Goal: Information Seeking & Learning: Understand process/instructions

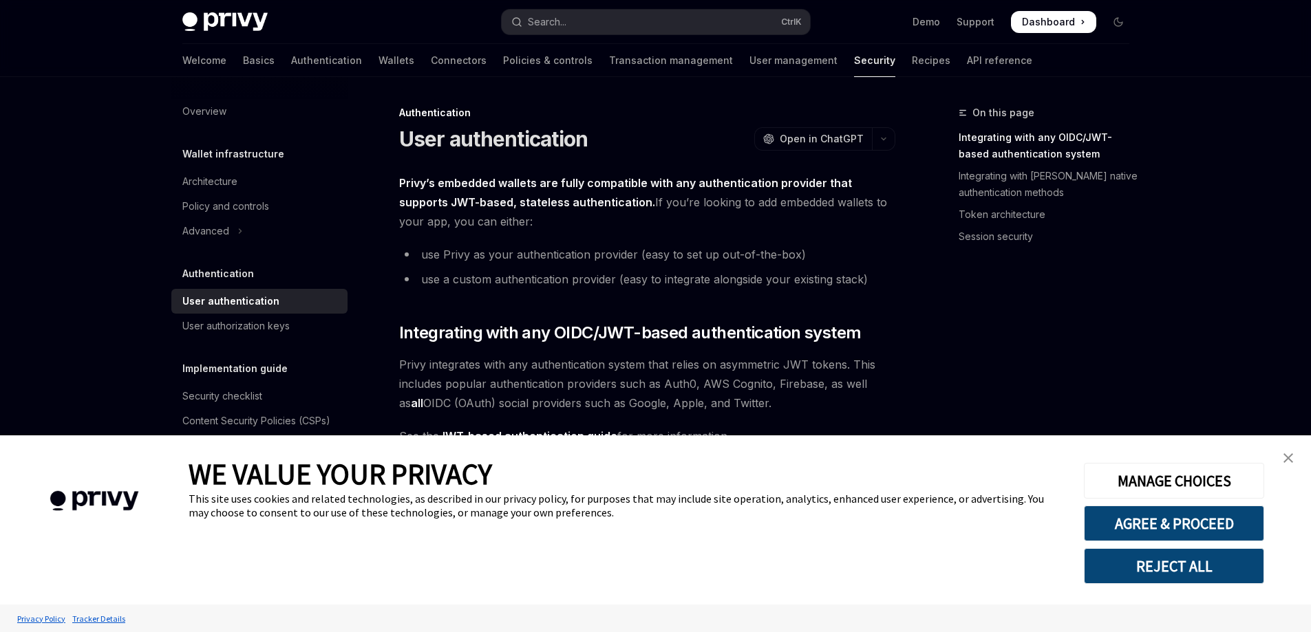
scroll to position [229, 0]
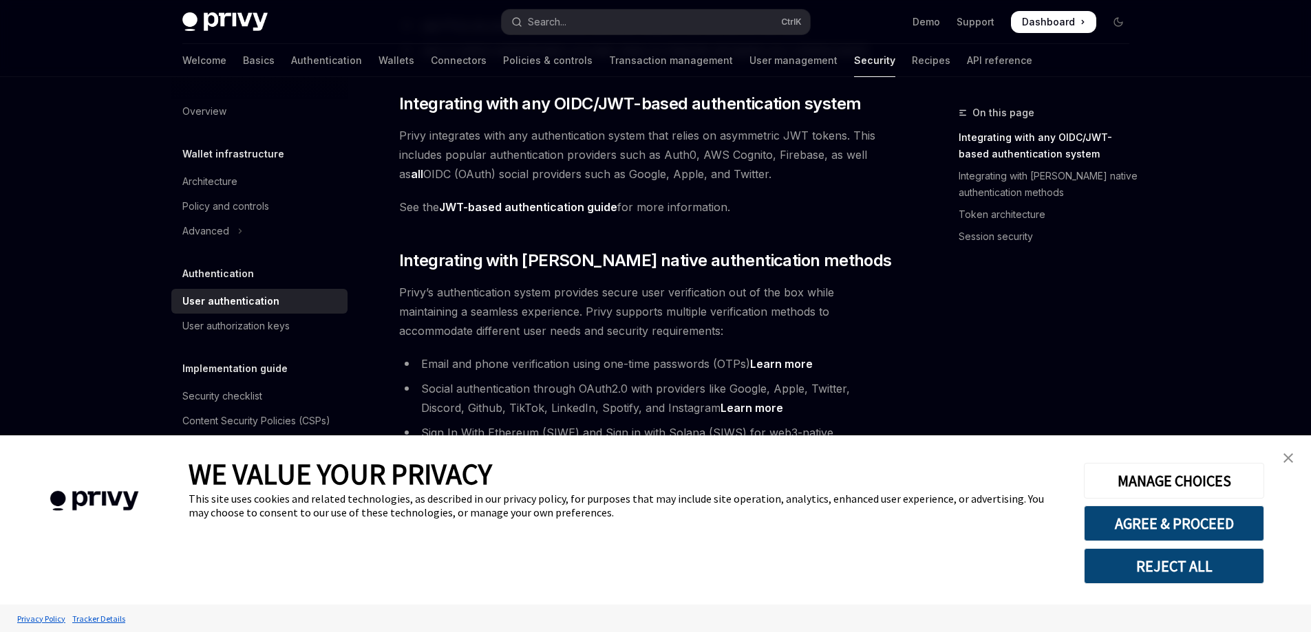
click at [1292, 461] on img "close banner" at bounding box center [1289, 459] width 10 height 10
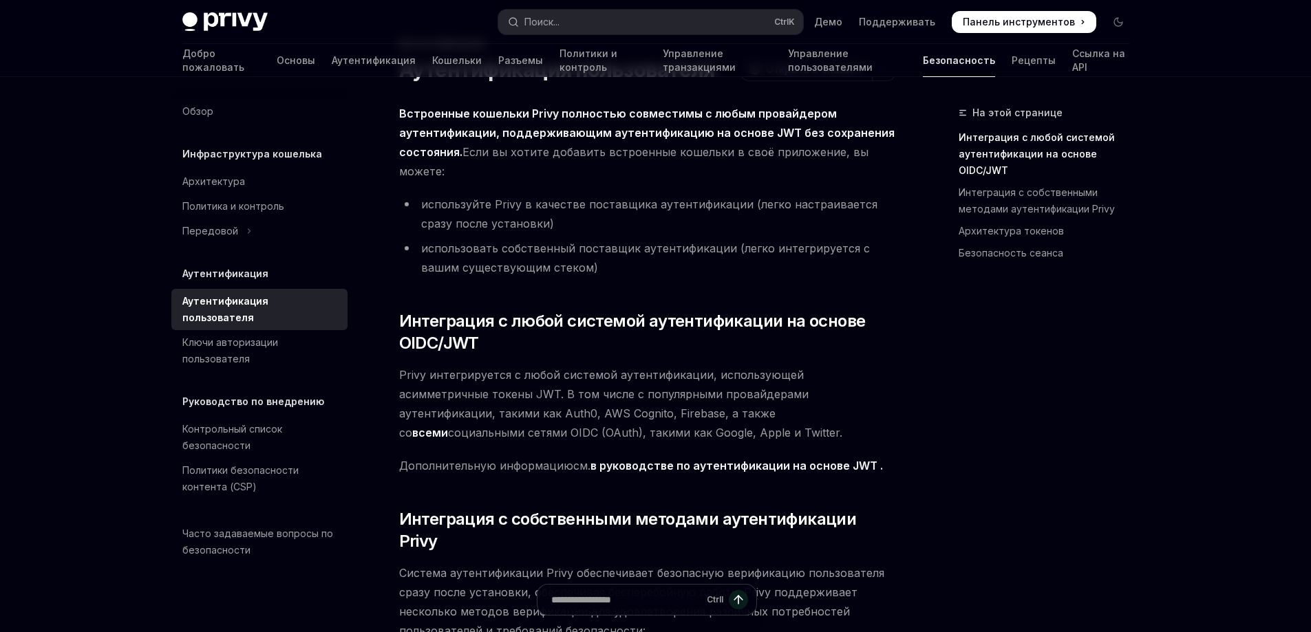
scroll to position [0, 0]
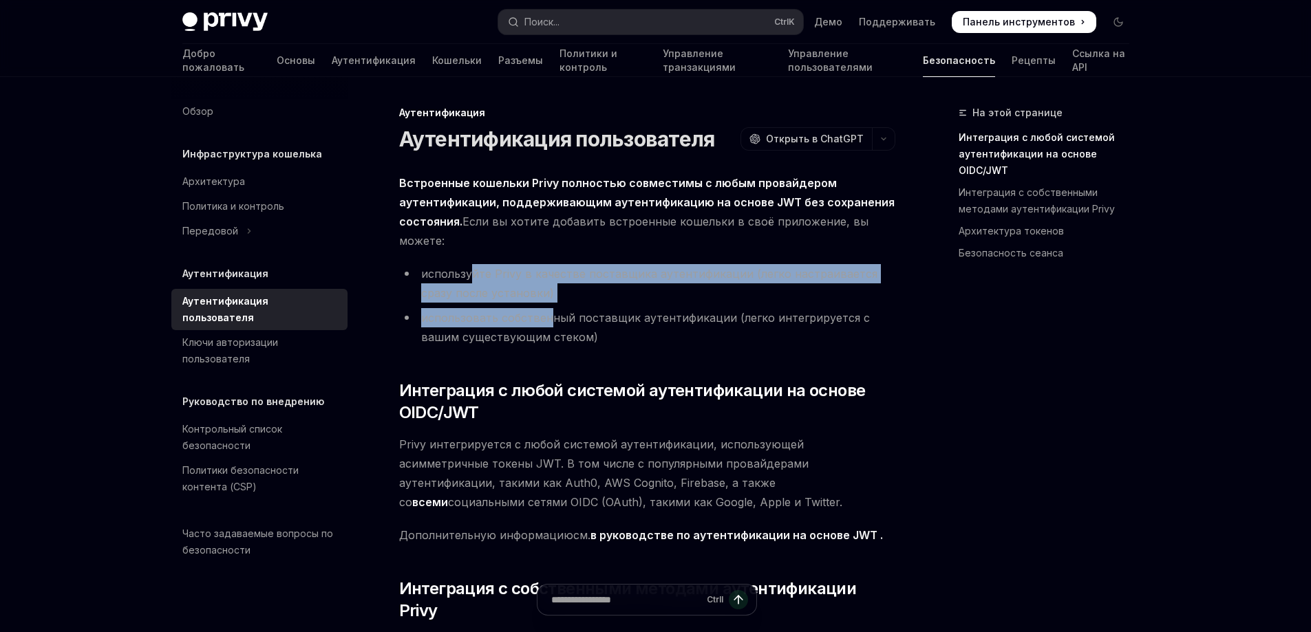
drag, startPoint x: 469, startPoint y: 270, endPoint x: 549, endPoint y: 307, distance: 88.4
click at [549, 307] on ul "используйте Privy в качестве поставщика аутентификации (легко настраивается сра…" at bounding box center [647, 305] width 496 height 83
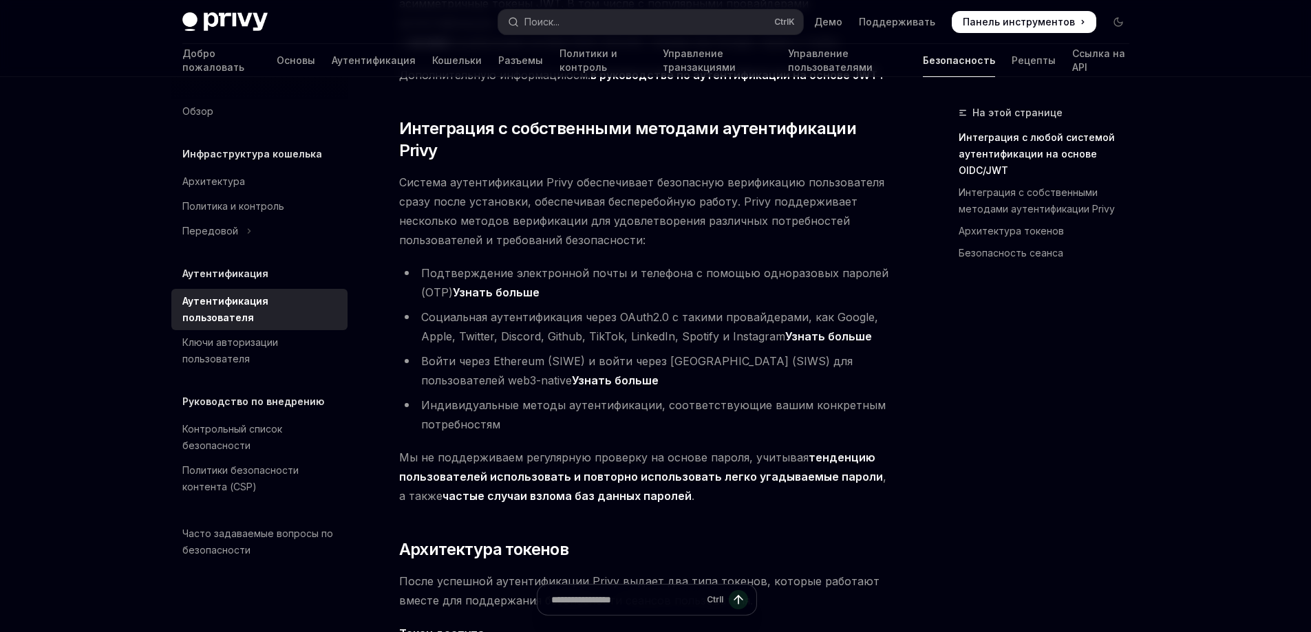
scroll to position [573, 0]
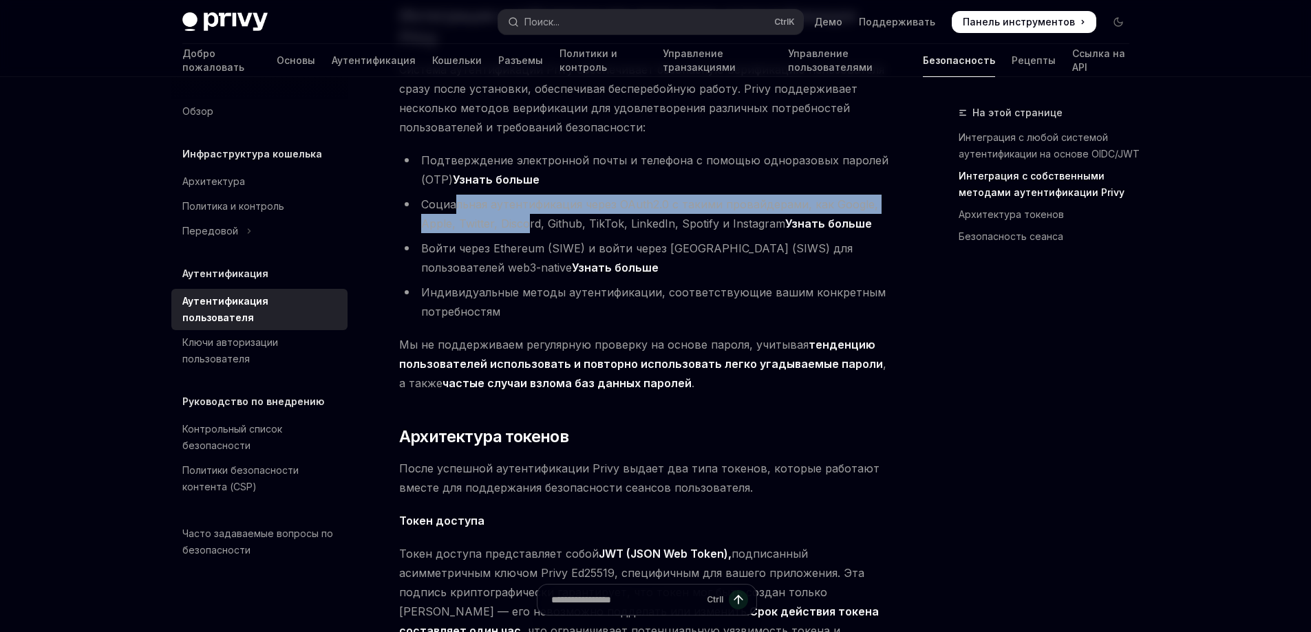
drag, startPoint x: 458, startPoint y: 182, endPoint x: 526, endPoint y: 208, distance: 73.0
click at [526, 208] on font "Социальная аутентификация через OAuth2.0 с такими провайдерами, как Google, App…" at bounding box center [649, 214] width 457 height 33
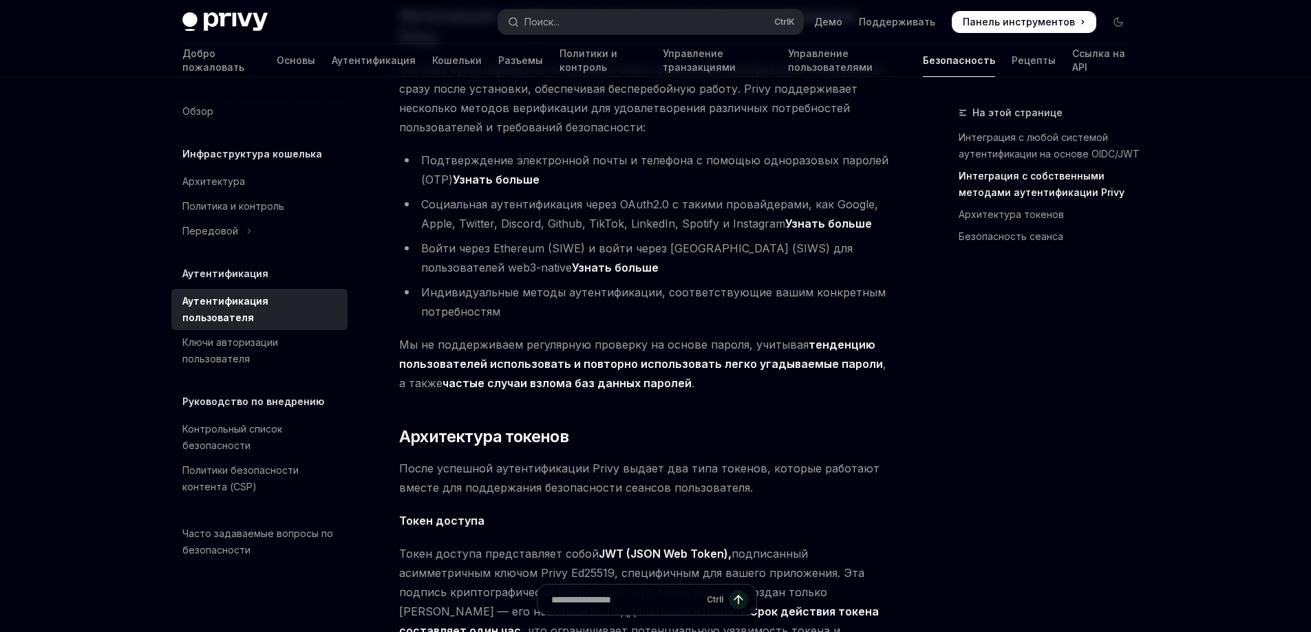
click at [635, 242] on font "Войти через Ethereum (SIWE) и войти через [GEOGRAPHIC_DATA] (SIWS) для пользова…" at bounding box center [637, 258] width 432 height 33
click at [566, 242] on font "Войти через Ethereum (SIWE) и войти через [GEOGRAPHIC_DATA] (SIWS) для пользова…" at bounding box center [637, 258] width 432 height 33
copy font "SIWE"
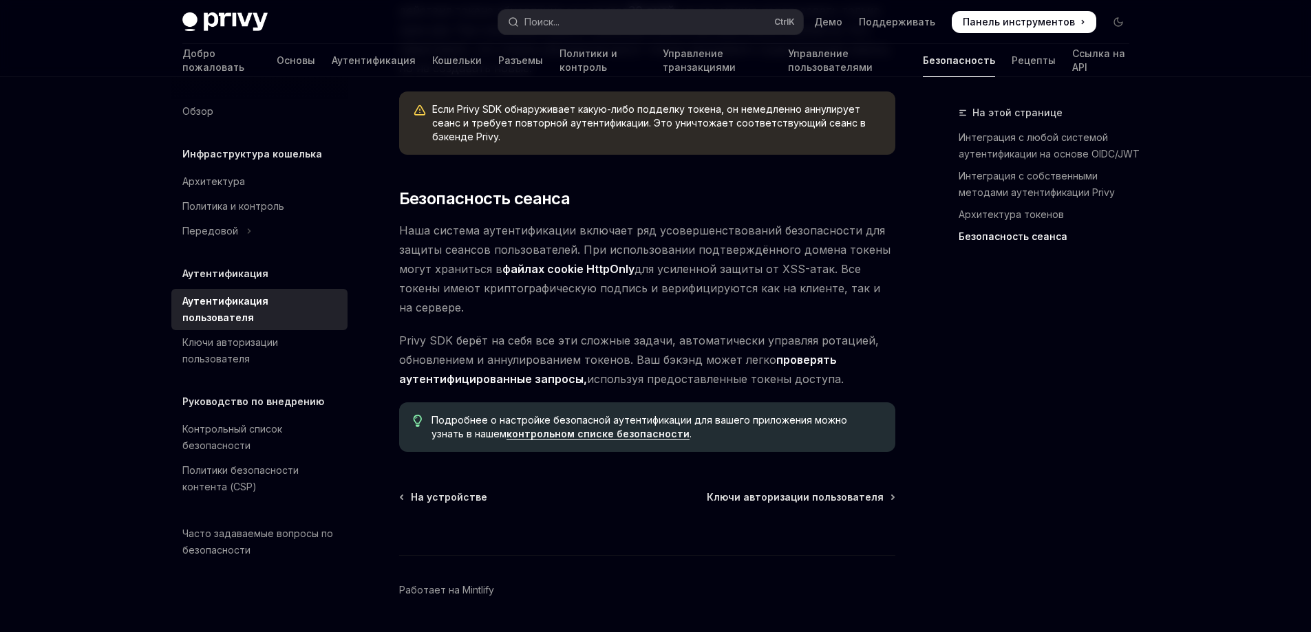
scroll to position [1371, 0]
click at [818, 491] on font "Ключи авторизации пользователя" at bounding box center [795, 497] width 177 height 12
type textarea "*"
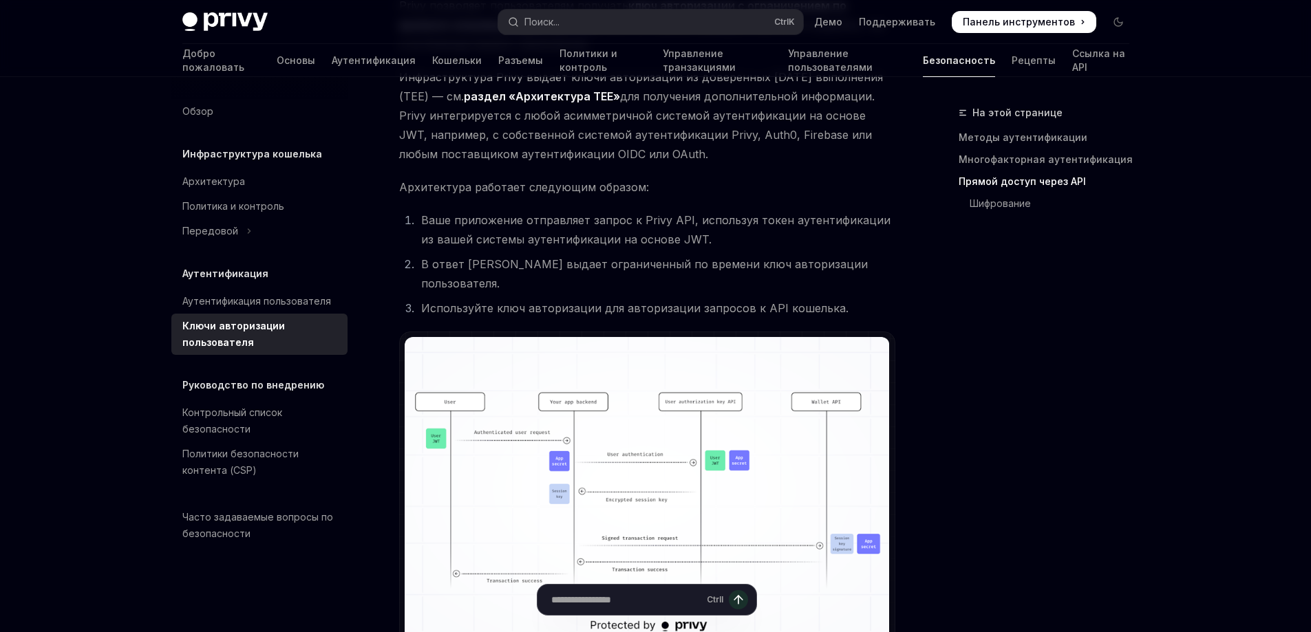
scroll to position [1032, 0]
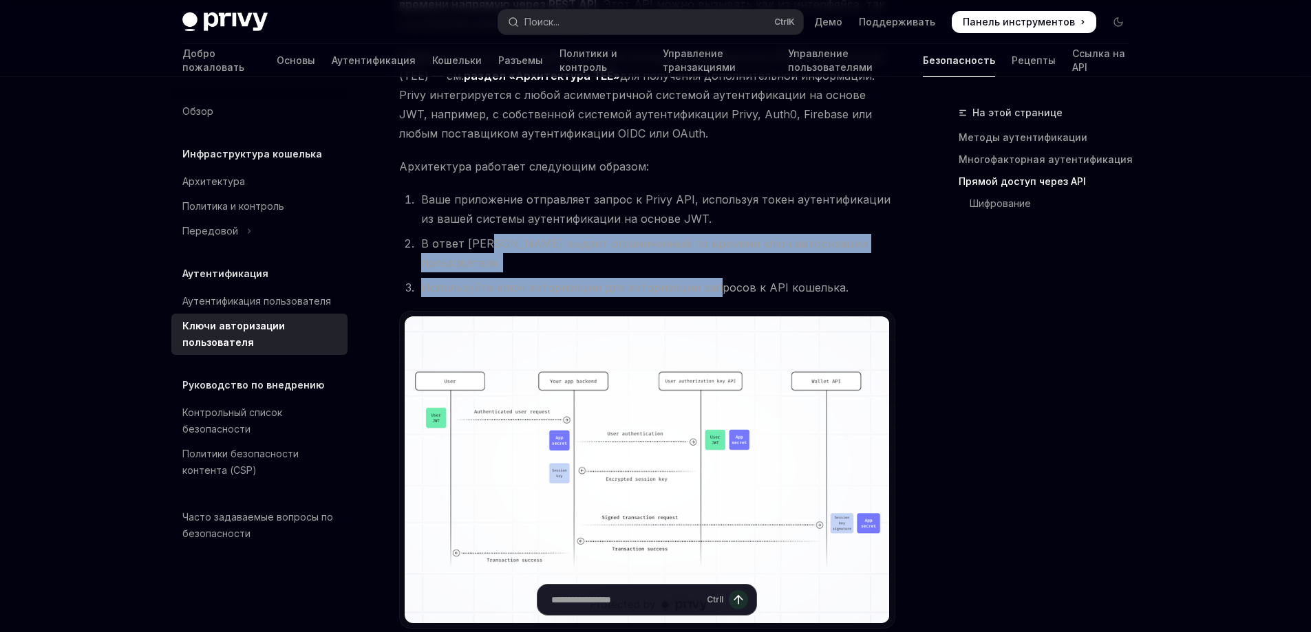
drag, startPoint x: 488, startPoint y: 240, endPoint x: 706, endPoint y: 255, distance: 218.6
click at [706, 255] on ol "Ваше приложение отправляет запрос к Privy API, используя токен аутентификации и…" at bounding box center [647, 243] width 496 height 107
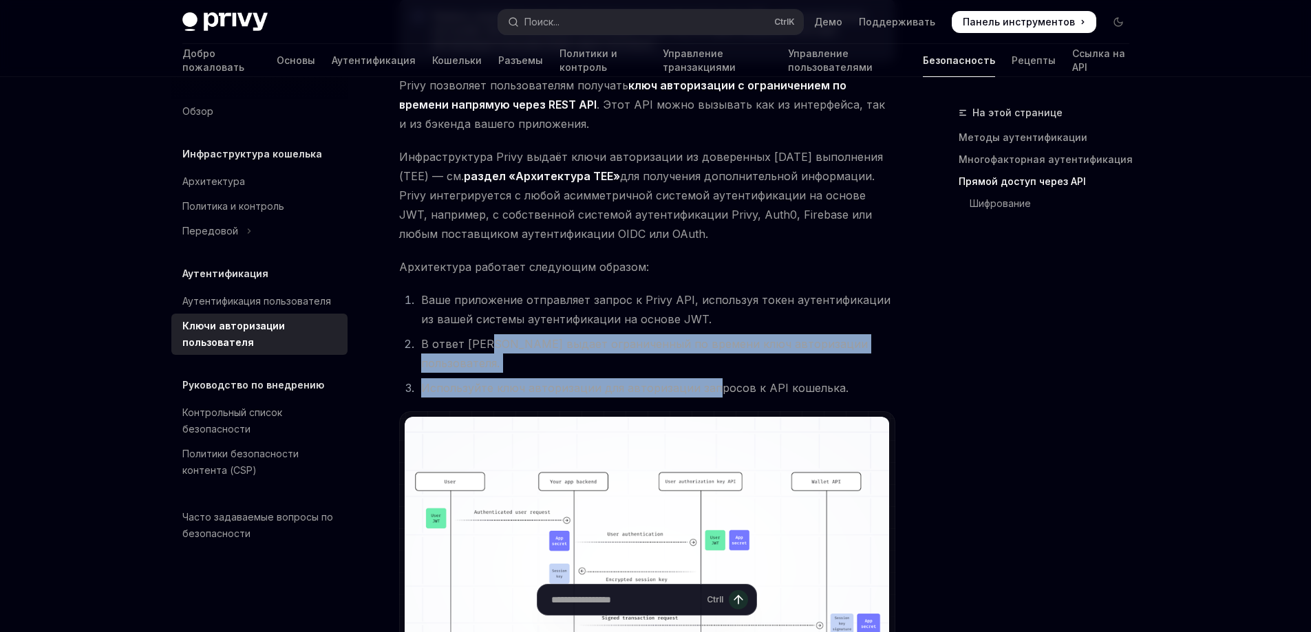
scroll to position [917, 0]
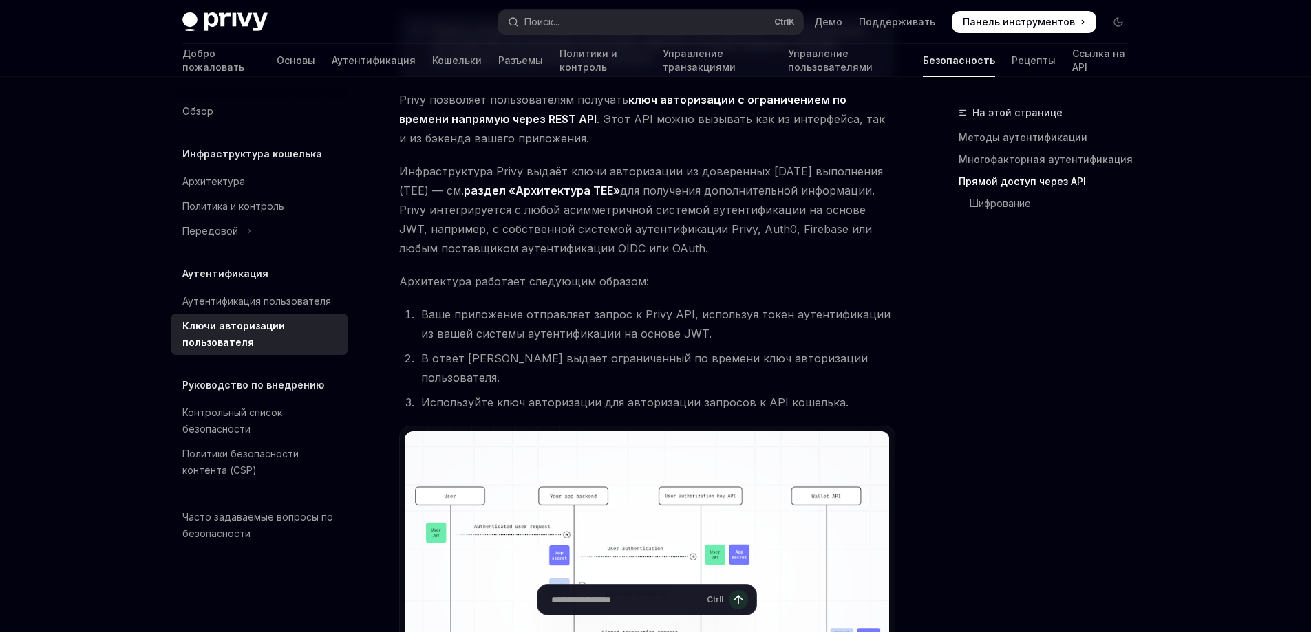
click at [964, 318] on div "На этой странице Методы аутентификации Многофакторная аутентификация Прямой дос…" at bounding box center [1035, 369] width 209 height 528
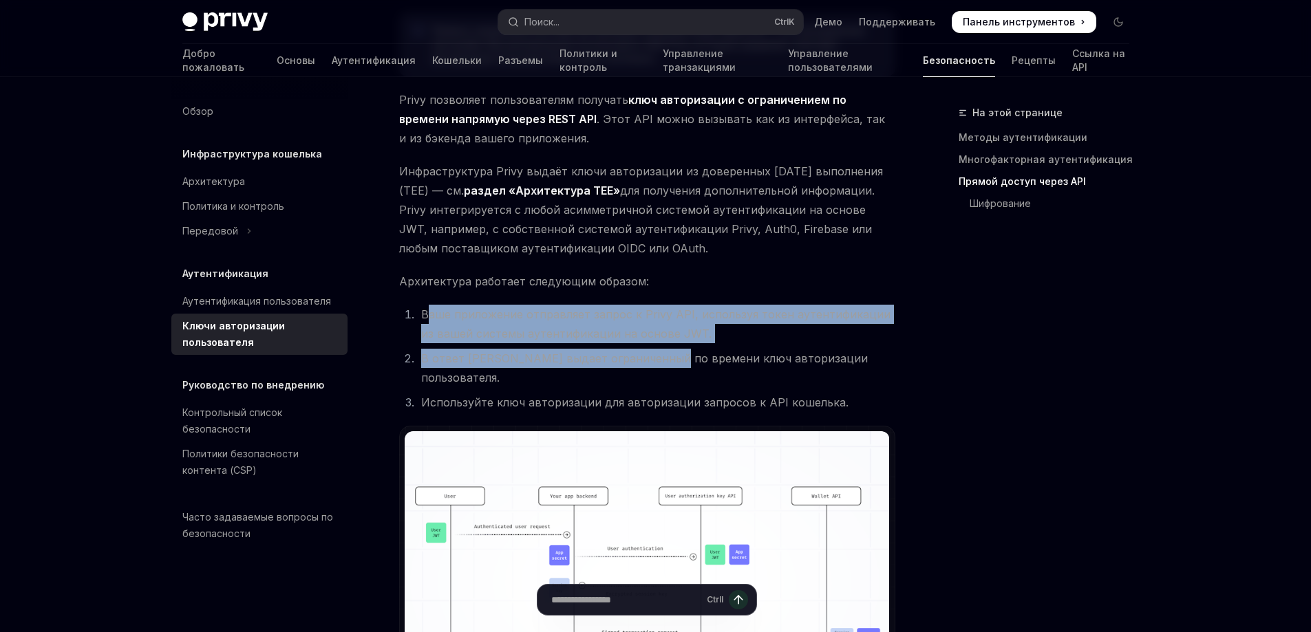
drag, startPoint x: 425, startPoint y: 312, endPoint x: 670, endPoint y: 363, distance: 249.6
click at [670, 363] on ol "Ваше приложение отправляет запрос к Privy API, используя токен аутентификации и…" at bounding box center [647, 358] width 496 height 107
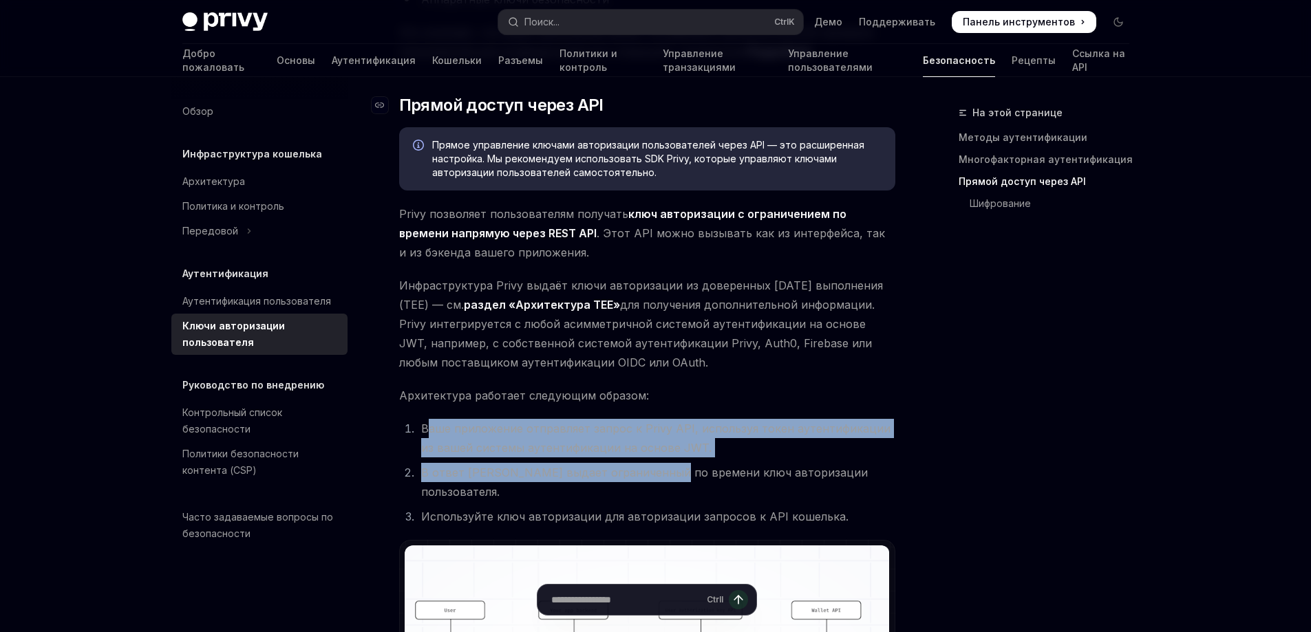
scroll to position [688, 0]
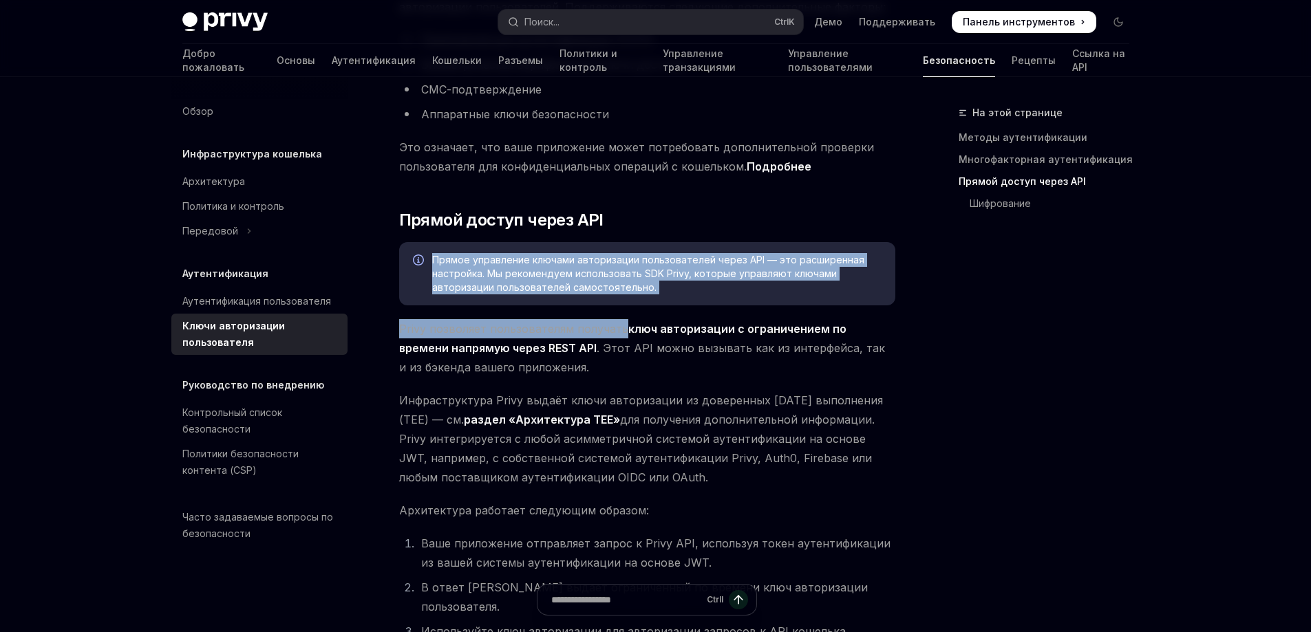
drag, startPoint x: 621, startPoint y: 206, endPoint x: 619, endPoint y: 334, distance: 128.7
click at [619, 334] on div "Ключи авторизации являются основным примитивом для управления API Privy Wallet …" at bounding box center [647, 336] width 496 height 1653
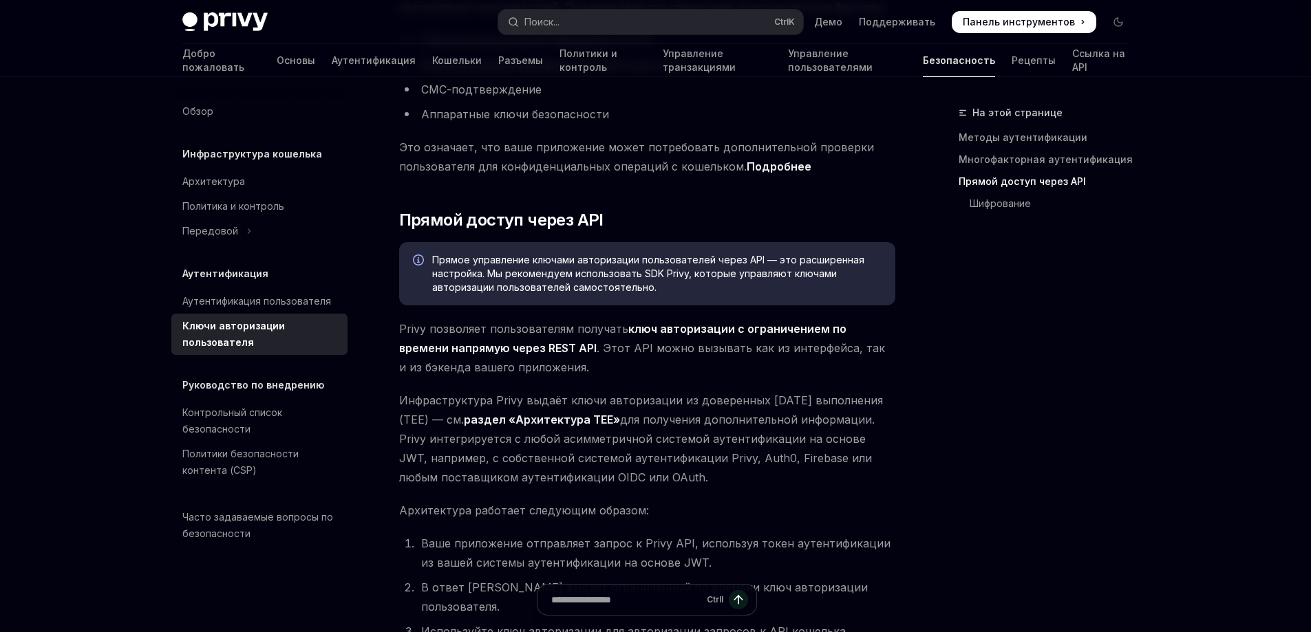
click at [864, 373] on span "Privy позволяет пользователям получать ключ авторизации с ограничением по време…" at bounding box center [647, 348] width 496 height 58
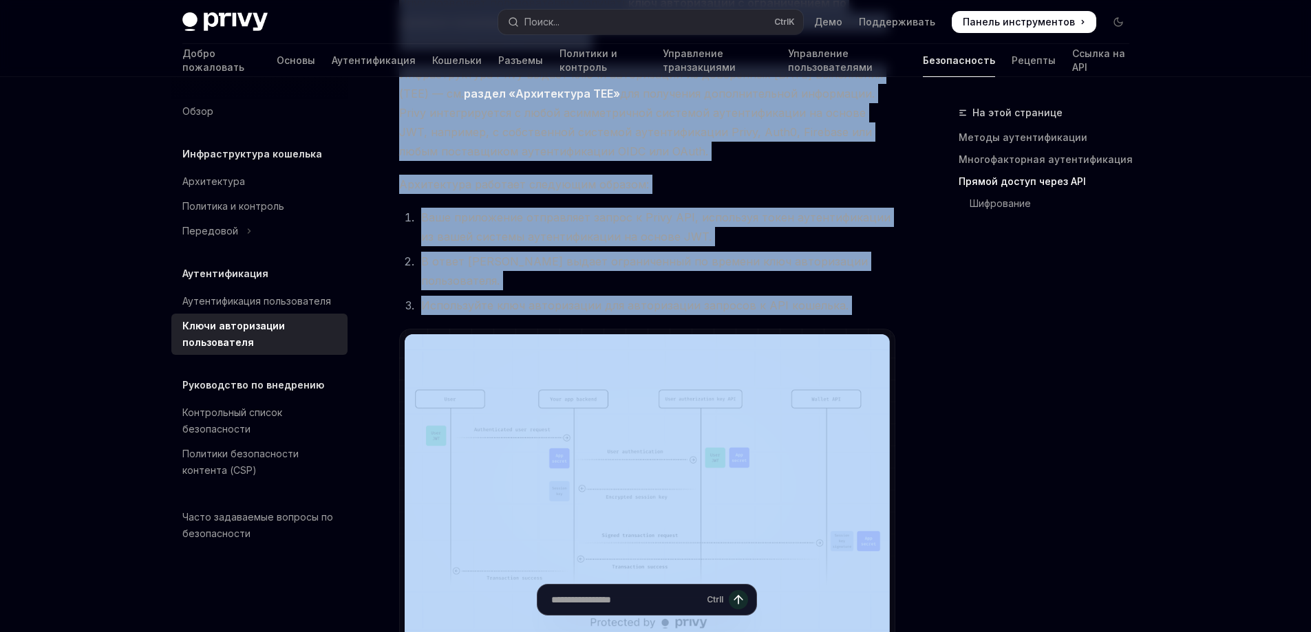
scroll to position [1032, 0]
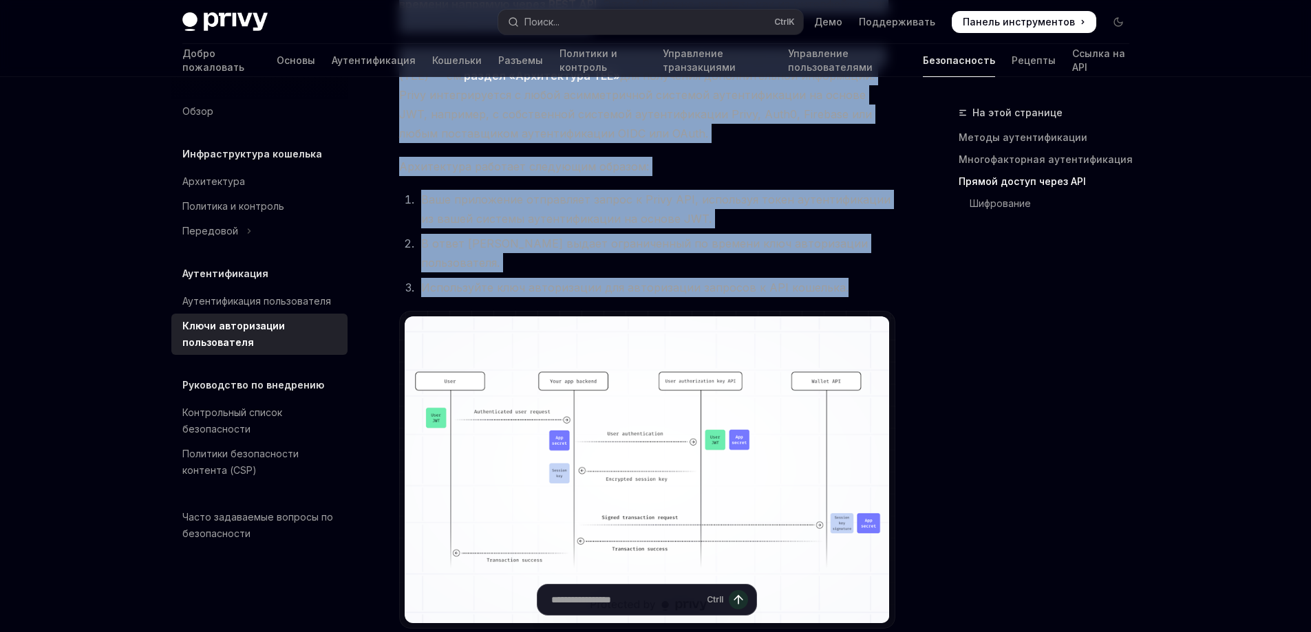
drag, startPoint x: 398, startPoint y: 328, endPoint x: 886, endPoint y: 256, distance: 493.9
click at [886, 256] on div "Аутентификация Ключи авторизации пользователя OpenAI Открыть в ChatGPT OpenAI О…" at bounding box center [518, 56] width 760 height 1969
copy div "Lorem ipsumdolo sitametconsec adipisci elit seddoeiusmo t incididuntut la etdol…"
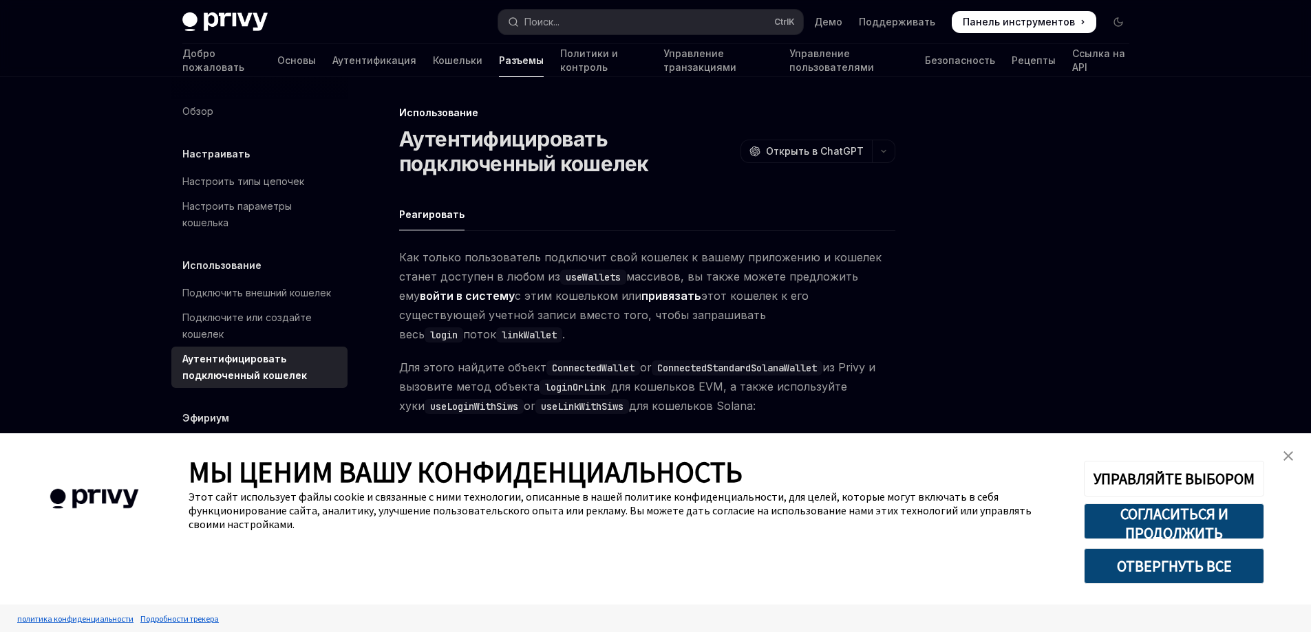
type textarea "*"
click at [1290, 457] on img "закрыть баннер" at bounding box center [1289, 456] width 10 height 10
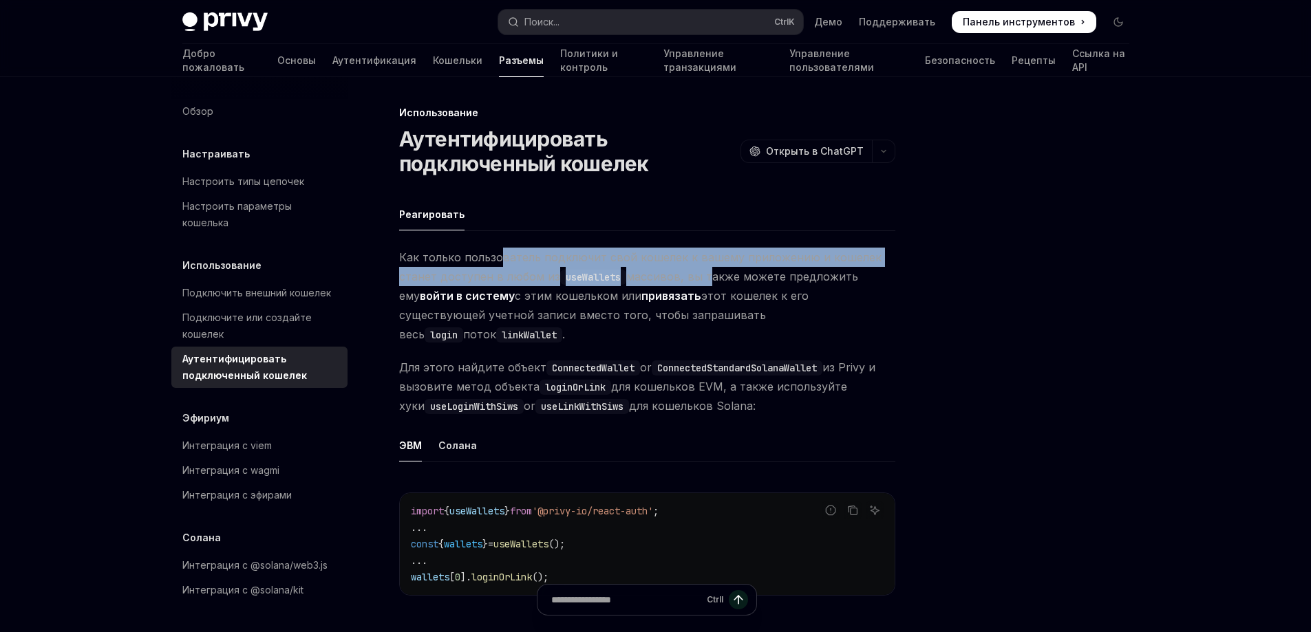
drag, startPoint x: 496, startPoint y: 258, endPoint x: 667, endPoint y: 275, distance: 172.2
click at [707, 276] on span "Как только пользователь подключит свой кошелек к вашему приложению и кошелек ст…" at bounding box center [647, 296] width 496 height 96
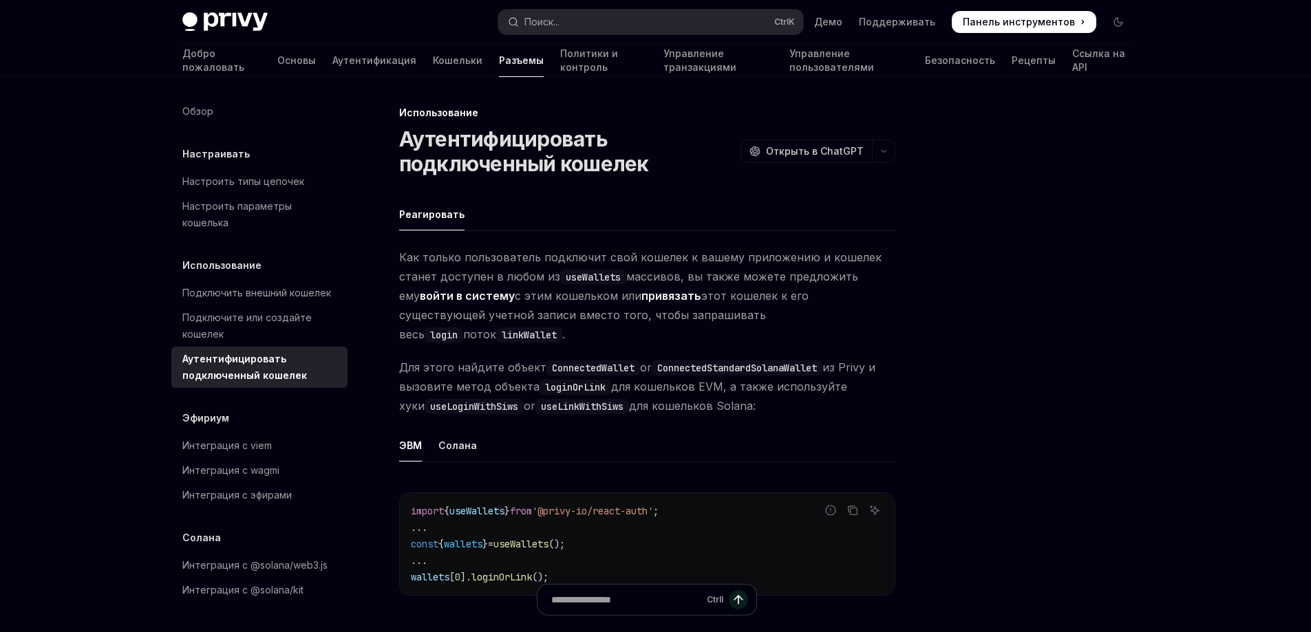
click at [838, 285] on span "Как только пользователь подключит свой кошелек к вашему приложению и кошелек ст…" at bounding box center [647, 296] width 496 height 96
click at [964, 277] on div at bounding box center [1035, 369] width 209 height 528
